Goal: Information Seeking & Learning: Learn about a topic

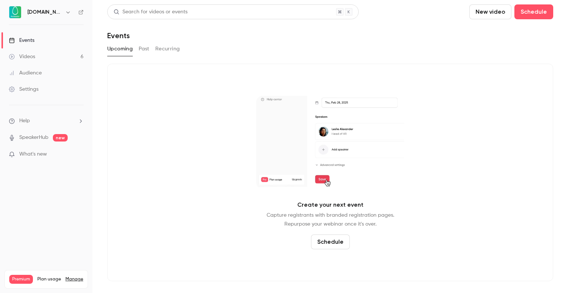
click at [145, 51] on button "Past" at bounding box center [144, 49] width 11 height 12
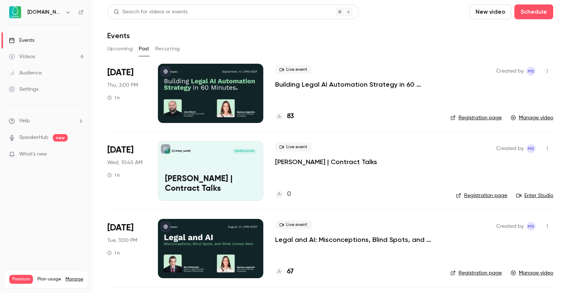
click at [359, 85] on p "Building Legal AI Automation Strategy in 60 Minutes" at bounding box center [357, 84] width 164 height 9
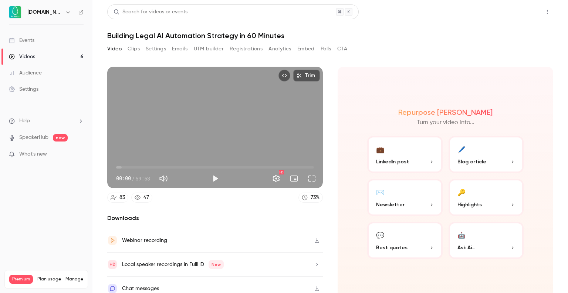
click at [514, 8] on button "Share" at bounding box center [521, 11] width 29 height 15
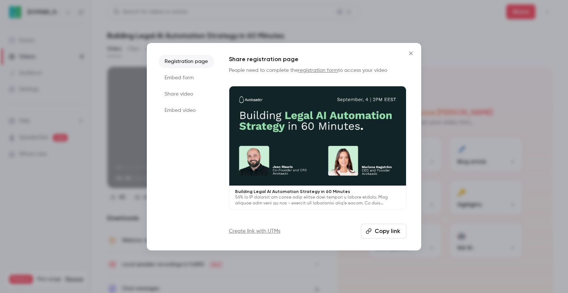
click at [413, 53] on icon "Close" at bounding box center [411, 53] width 9 height 6
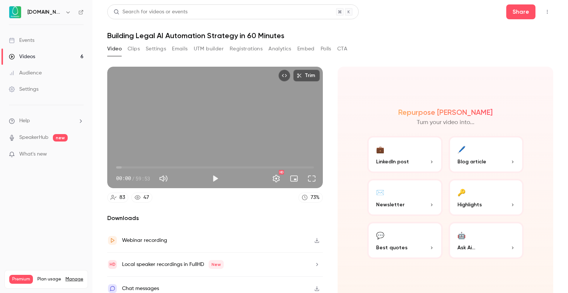
click at [242, 45] on button "Registrations" at bounding box center [246, 49] width 33 height 12
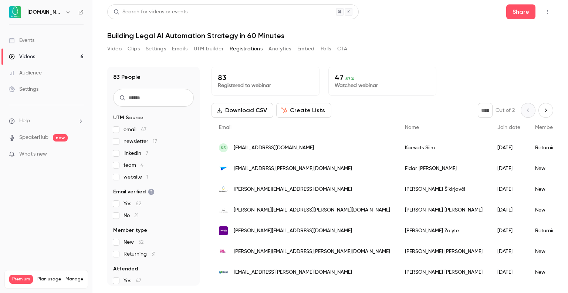
click at [219, 46] on button "UTM builder" at bounding box center [209, 49] width 30 height 12
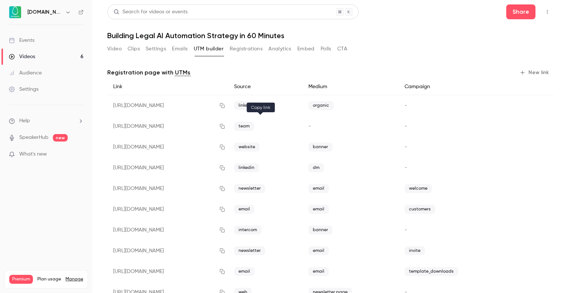
click at [228, 127] on button "button" at bounding box center [223, 126] width 12 height 12
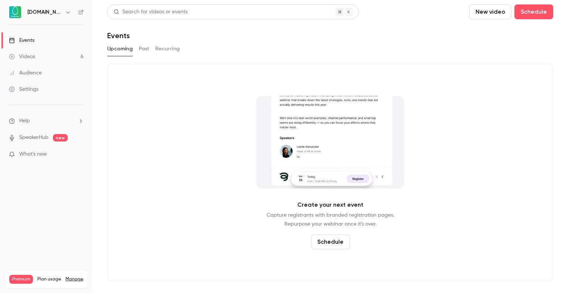
click at [142, 50] on button "Past" at bounding box center [144, 49] width 11 height 12
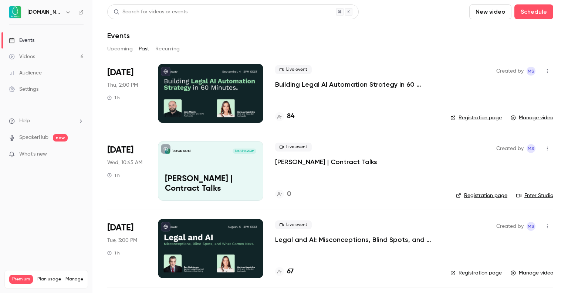
click at [302, 84] on p "Building Legal AI Automation Strategy in 60 Minutes" at bounding box center [357, 84] width 164 height 9
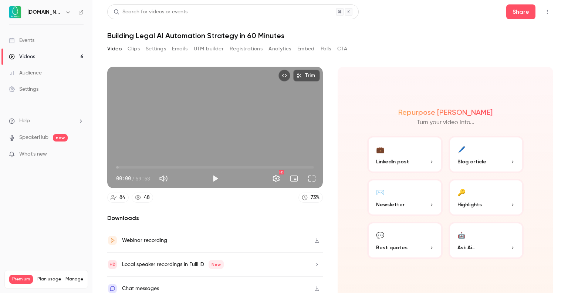
click at [252, 51] on button "Registrations" at bounding box center [246, 49] width 33 height 12
